Goal: Task Accomplishment & Management: Use online tool/utility

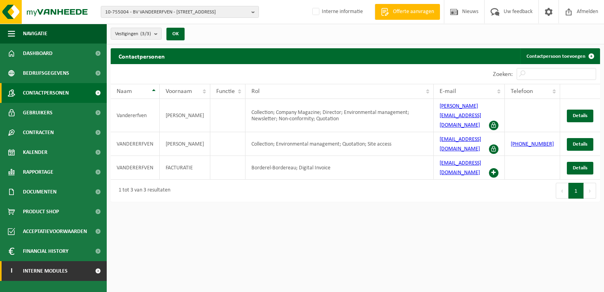
click at [64, 265] on span "Interne modules" at bounding box center [45, 271] width 45 height 20
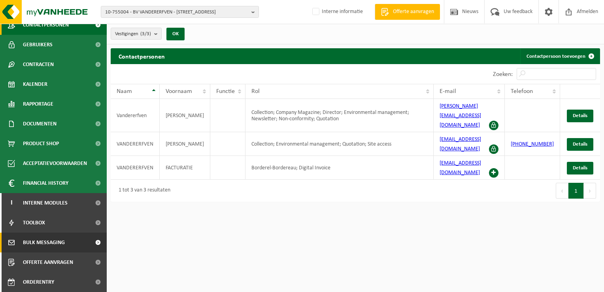
click at [68, 246] on link "Bulk Messaging" at bounding box center [53, 242] width 107 height 20
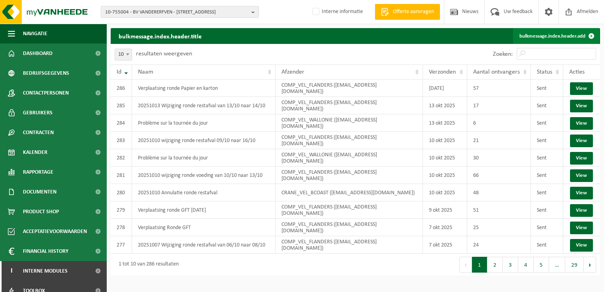
click at [582, 36] on link "bulkmessage.index.header.add" at bounding box center [556, 36] width 86 height 16
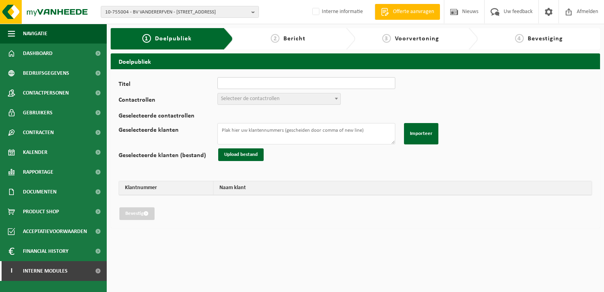
click at [244, 84] on input "Titel" at bounding box center [306, 83] width 178 height 12
type input "20251015 Wijziging ronde restafval van 15/10 naar 16/10"
click at [247, 96] on span "Selecteer de contactrollen" at bounding box center [250, 99] width 58 height 6
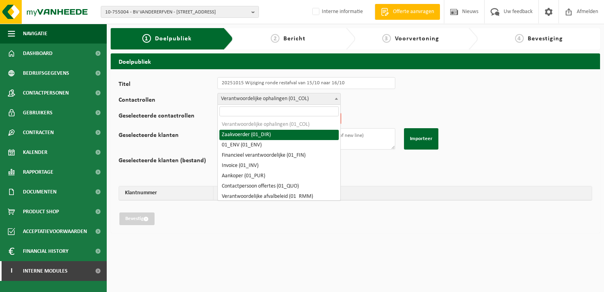
click at [252, 97] on span "Verantwoordelijke ophalingen (01_COL)" at bounding box center [279, 98] width 123 height 11
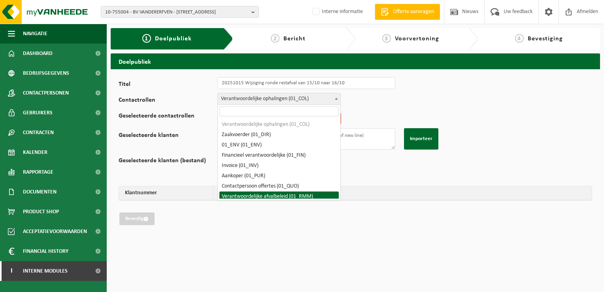
select select "01_RMM"
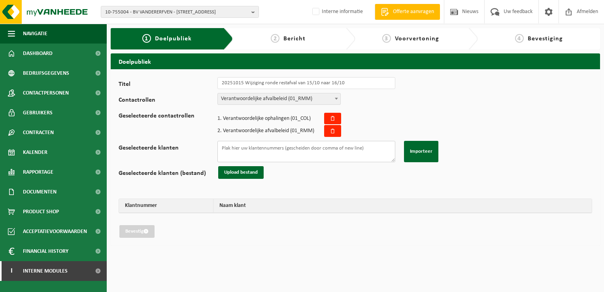
click at [249, 153] on textarea "Geselecteerde klanten" at bounding box center [306, 151] width 178 height 21
click at [341, 150] on textarea "Geselecteerde klanten" at bounding box center [306, 151] width 178 height 21
paste textarea "10-978218 10-993396 10-948974 02-012003 02-012003 02-012004 02-011822 01-900843…"
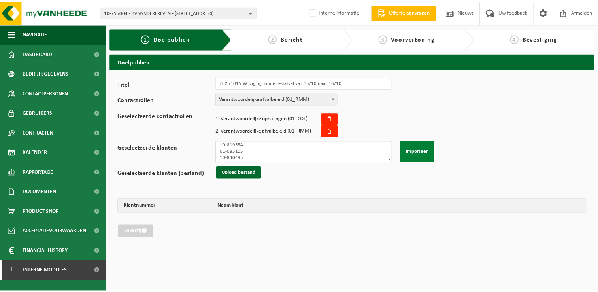
scroll to position [577, 0]
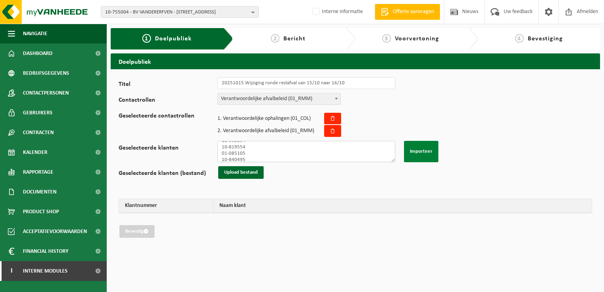
type textarea "10-978218 10-993396 10-948974 02-012003 02-012003 02-012004 02-011822 01-900843…"
click at [433, 151] on button "Importeer" at bounding box center [421, 151] width 34 height 21
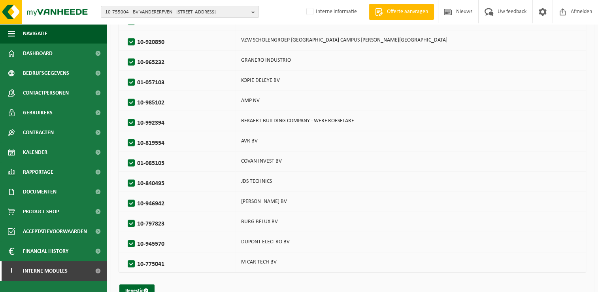
scroll to position [1802, 0]
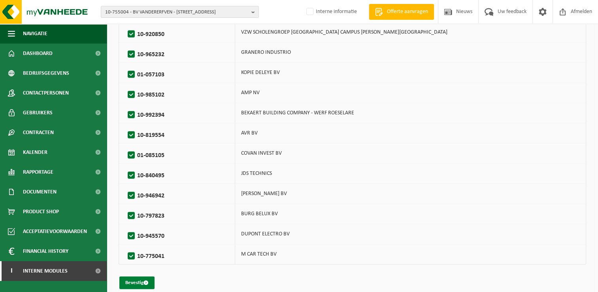
click at [136, 276] on button "Bevestig" at bounding box center [136, 282] width 35 height 13
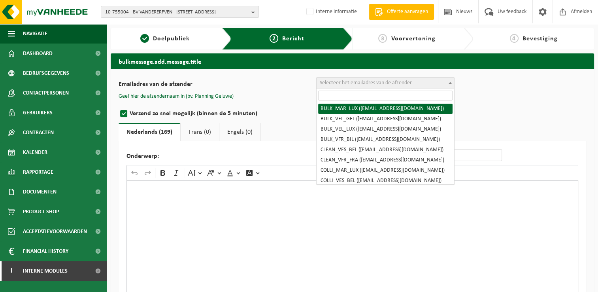
click at [338, 83] on span "Selecteer het emailadres van de afzender" at bounding box center [366, 83] width 92 height 6
click at [347, 98] on input "search" at bounding box center [385, 95] width 134 height 10
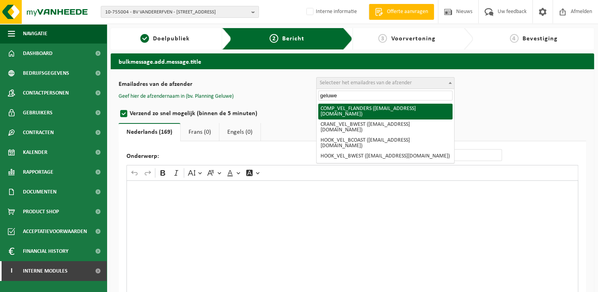
type input "geluwe"
select select "COMP_VEL_FLANDERS"
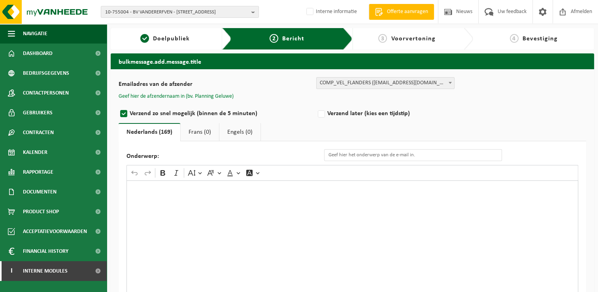
click at [203, 94] on button "Geef hier de afzendernaam in (bv. Planning Geluwe)" at bounding box center [176, 96] width 115 height 7
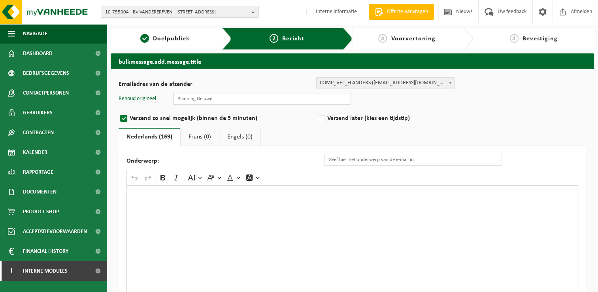
click at [221, 99] on input "text" at bounding box center [262, 99] width 178 height 12
type input "Planning Geluwe"
click at [373, 160] on input "Onderwerp:" at bounding box center [413, 160] width 178 height 12
drag, startPoint x: 388, startPoint y: 162, endPoint x: 425, endPoint y: 160, distance: 36.4
click at [388, 162] on input "Onderwerp:" at bounding box center [413, 160] width 178 height 12
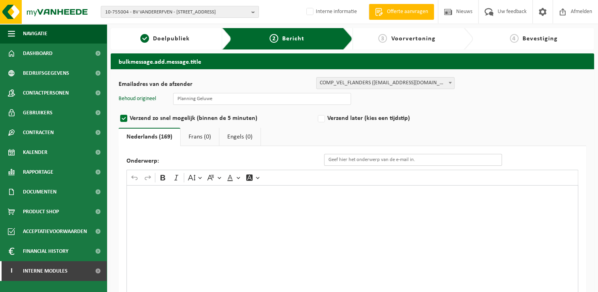
paste input "Eenmalige wijziging van de ledigingsdag van uw ..."
click at [430, 159] on input "Eenmalige wijziging van de ledigingsdag van uw ..." at bounding box center [413, 160] width 178 height 12
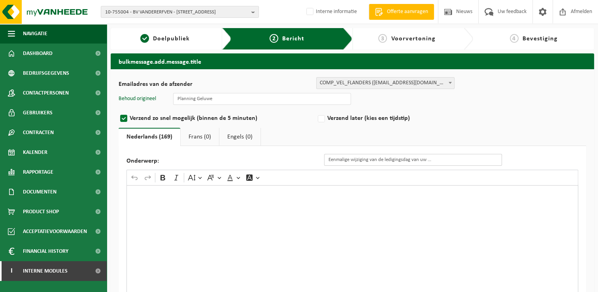
click at [430, 159] on input "Eenmalige wijziging van de ledigingsdag van uw ..." at bounding box center [413, 160] width 178 height 12
click at [439, 162] on input "Eenmalige wijziging van de ledigingsdag van uw ..." at bounding box center [413, 160] width 178 height 12
drag, startPoint x: 441, startPoint y: 160, endPoint x: 428, endPoint y: 167, distance: 13.8
click at [428, 167] on div "Onderwerp: Eenmalige wijziging van de ledigingsdag van uw ... Rich Text Editor …" at bounding box center [352, 248] width 467 height 205
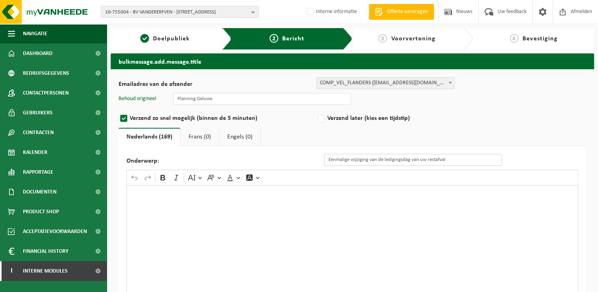
type input "Eenmalige wijziging van de ledigingsdag van uw restafval."
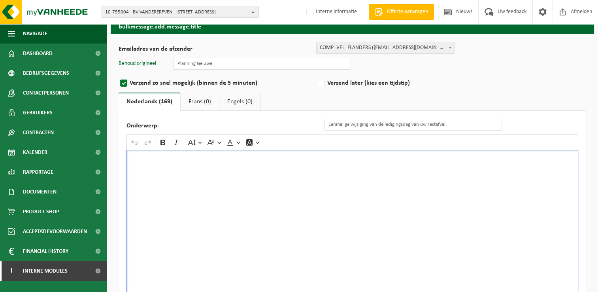
scroll to position [83, 0]
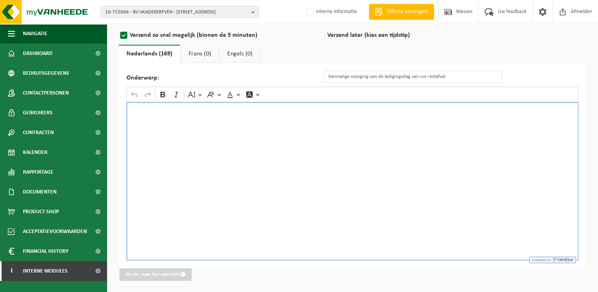
click at [311, 153] on div "Rich Text Editor. Editing area: main. Press Alt+0 for help." at bounding box center [352, 181] width 452 height 158
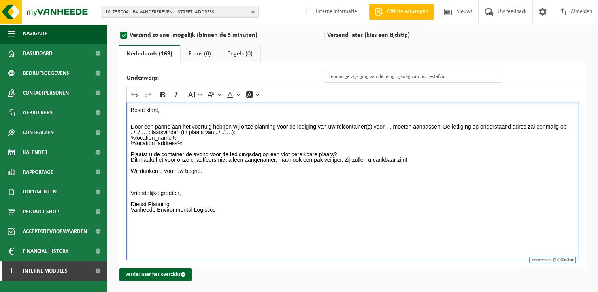
click at [387, 127] on p "Beste klant, Door een panne aan het voertuig hebben wij onze planning voor de l…" at bounding box center [352, 162] width 443 height 111
drag, startPoint x: 163, startPoint y: 130, endPoint x: 175, endPoint y: 130, distance: 11.5
click at [175, 130] on p "Beste klant, Door een panne aan het voertuig hebben wij onze planning voor de l…" at bounding box center [352, 162] width 443 height 111
drag, startPoint x: 289, startPoint y: 129, endPoint x: 305, endPoint y: 129, distance: 15.8
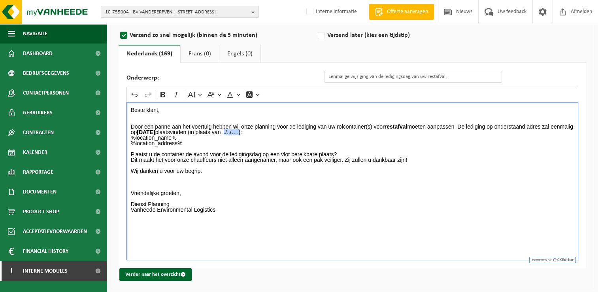
click at [305, 129] on p "Beste klant, Door een panne aan het voertuig hebben wij onze planning voor de l…" at bounding box center [352, 162] width 443 height 111
click at [365, 134] on p "Beste klant, Door een panne aan het voertuig hebben wij onze planning voor de l…" at bounding box center [352, 162] width 443 height 111
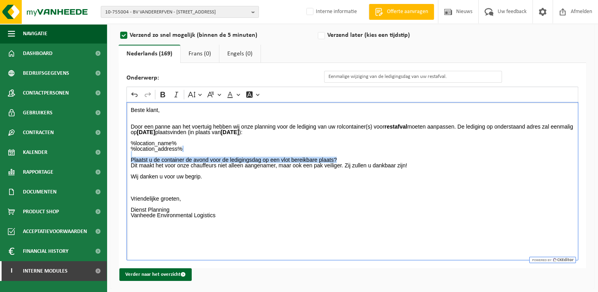
drag, startPoint x: 128, startPoint y: 155, endPoint x: 428, endPoint y: 158, distance: 300.0
click at [428, 158] on div "Beste klant, Door een panne aan het voertuig hebben wij onze planning voor de l…" at bounding box center [352, 181] width 452 height 158
click at [355, 198] on p "%location_name% %location_address% Plaatst u de container de avond voor de ledi…" at bounding box center [352, 179] width 443 height 89
drag, startPoint x: 202, startPoint y: 52, endPoint x: 219, endPoint y: 52, distance: 17.0
click at [202, 52] on link "Frans (0)" at bounding box center [200, 54] width 38 height 18
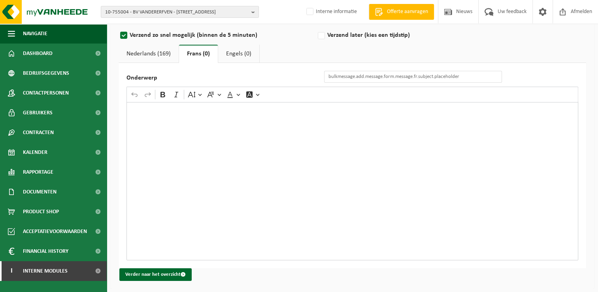
drag, startPoint x: 237, startPoint y: 52, endPoint x: 212, endPoint y: 57, distance: 25.3
click at [237, 53] on link "Engels (0)" at bounding box center [238, 54] width 41 height 18
click at [151, 53] on link "Nederlands (169)" at bounding box center [149, 54] width 60 height 18
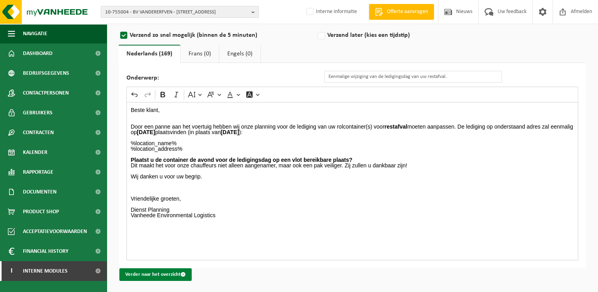
click at [172, 273] on button "Verder naar het overzicht" at bounding box center [155, 274] width 72 height 13
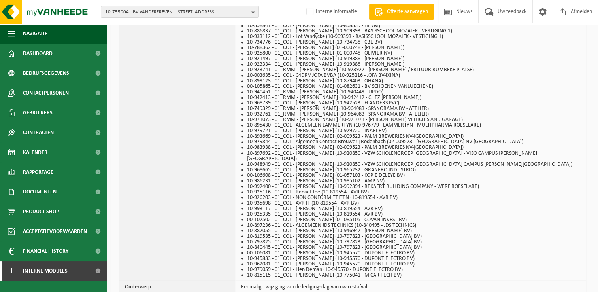
scroll to position [1429, 0]
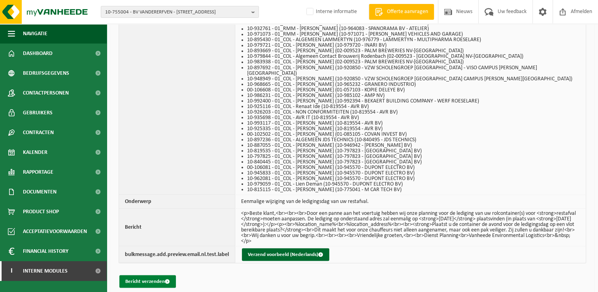
click at [160, 275] on button "Bericht verzenden" at bounding box center [147, 281] width 57 height 13
